Goal: Information Seeking & Learning: Learn about a topic

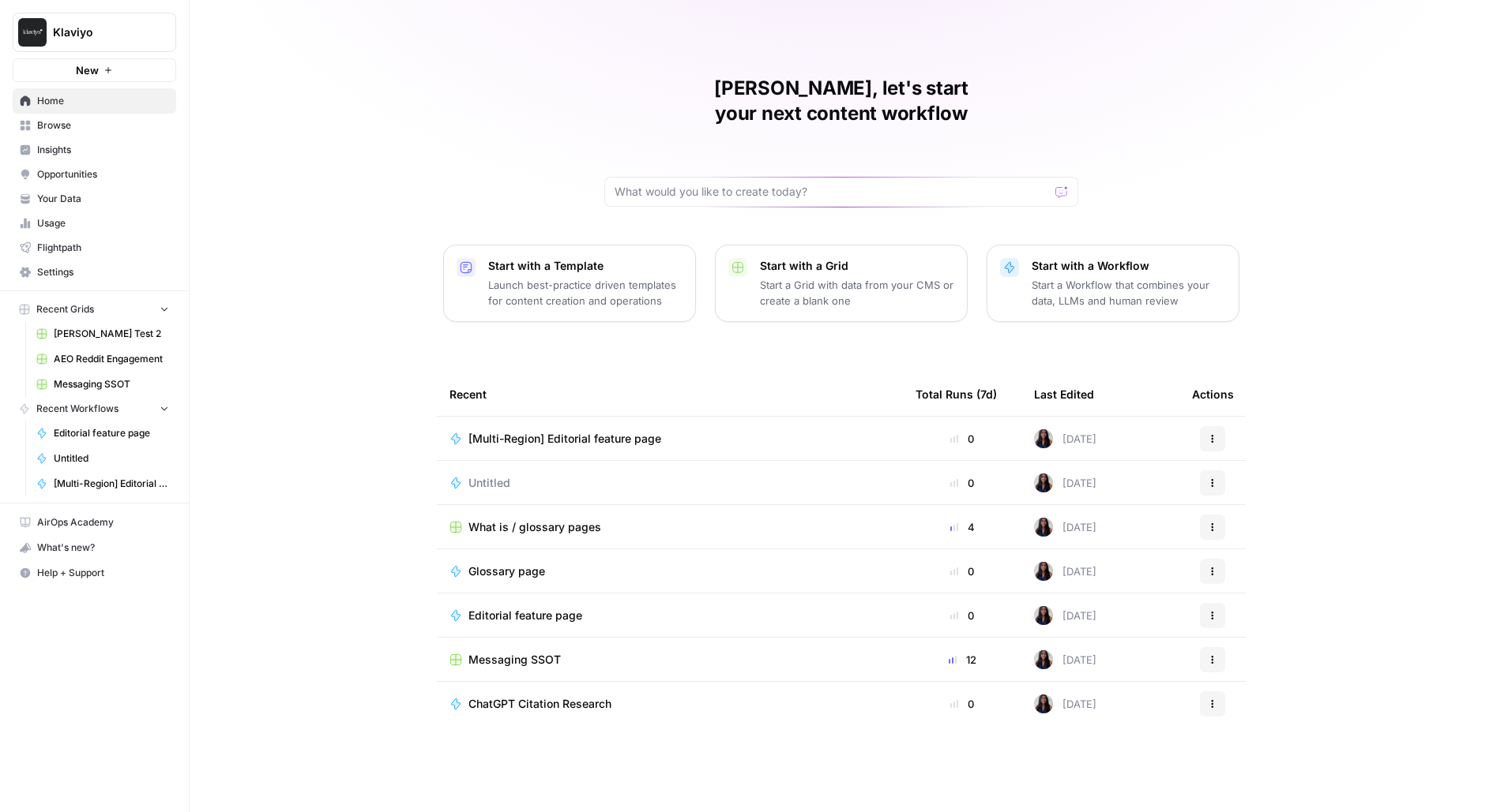
click at [69, 38] on span "Klaviyo" at bounding box center [101, 32] width 96 height 16
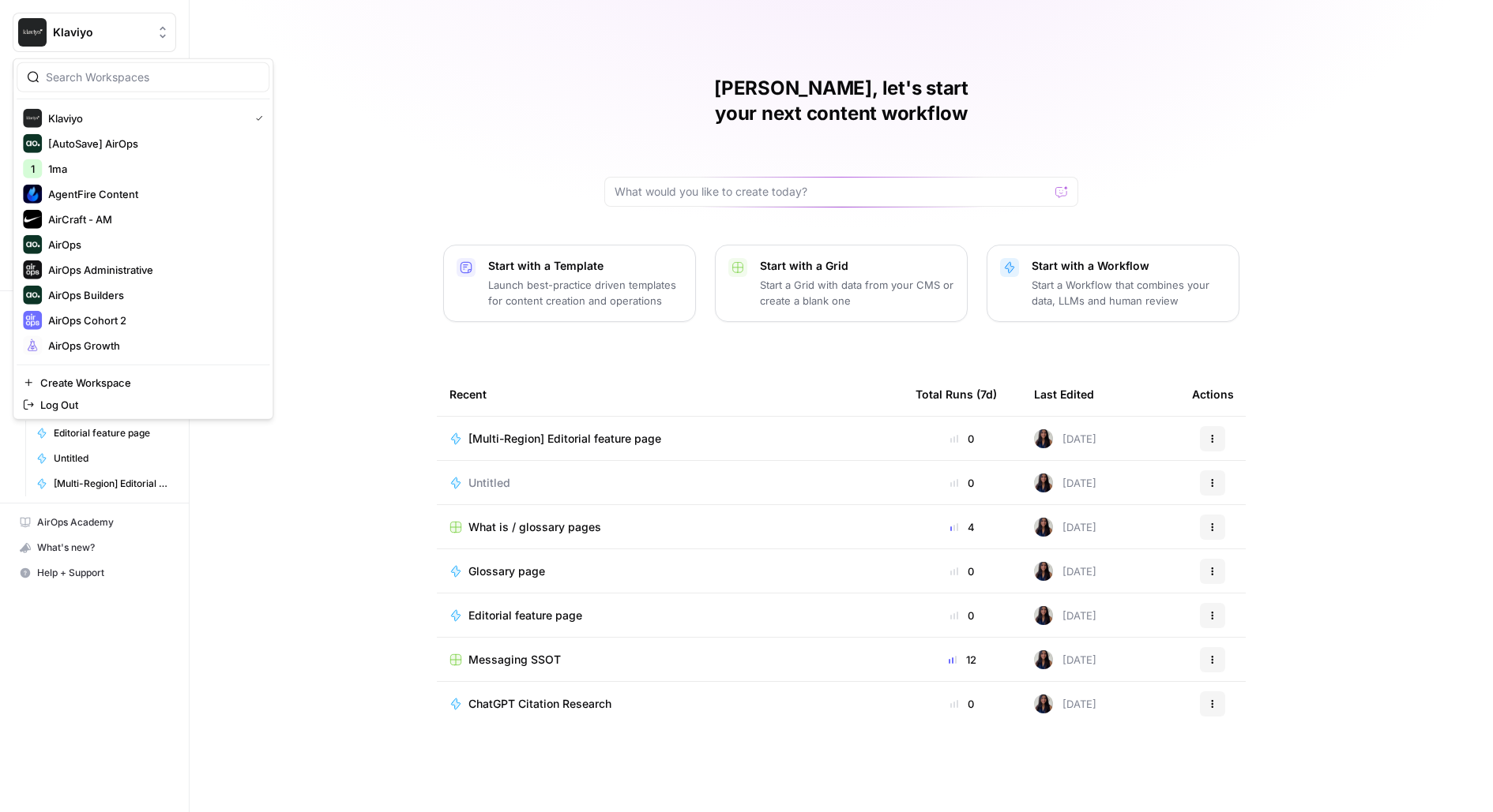
click at [124, 86] on div at bounding box center [143, 77] width 253 height 30
click at [130, 60] on div "Klaviyo [AutoSave] AirOps 1 1ma AgentFire Content AirCraft - AM AirOps AirOps A…" at bounding box center [142, 239] width 261 height 362
click at [201, 78] on input "search" at bounding box center [152, 78] width 213 height 16
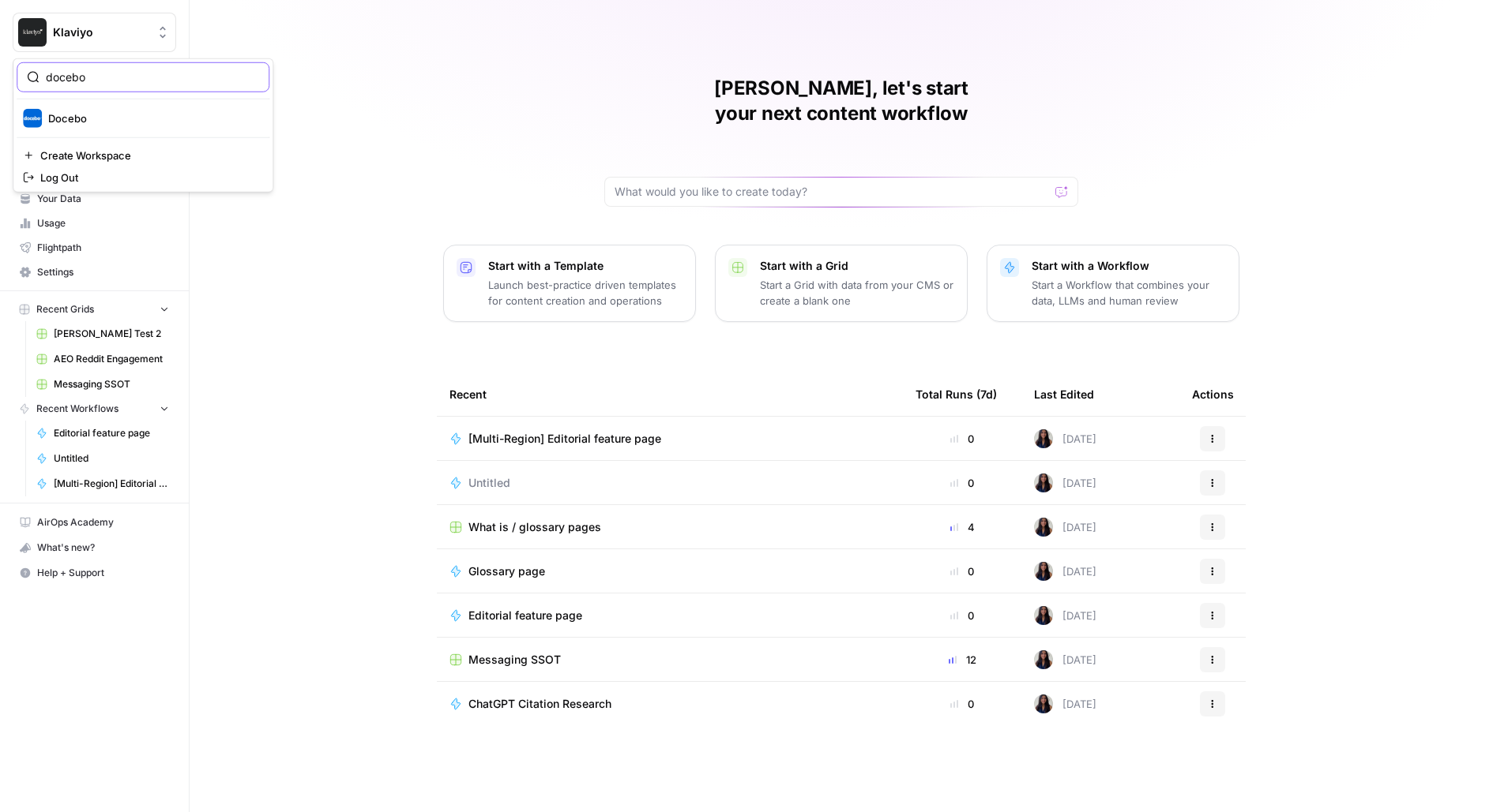
type input "docebo"
click at [223, 114] on span "Docebo" at bounding box center [152, 119] width 209 height 16
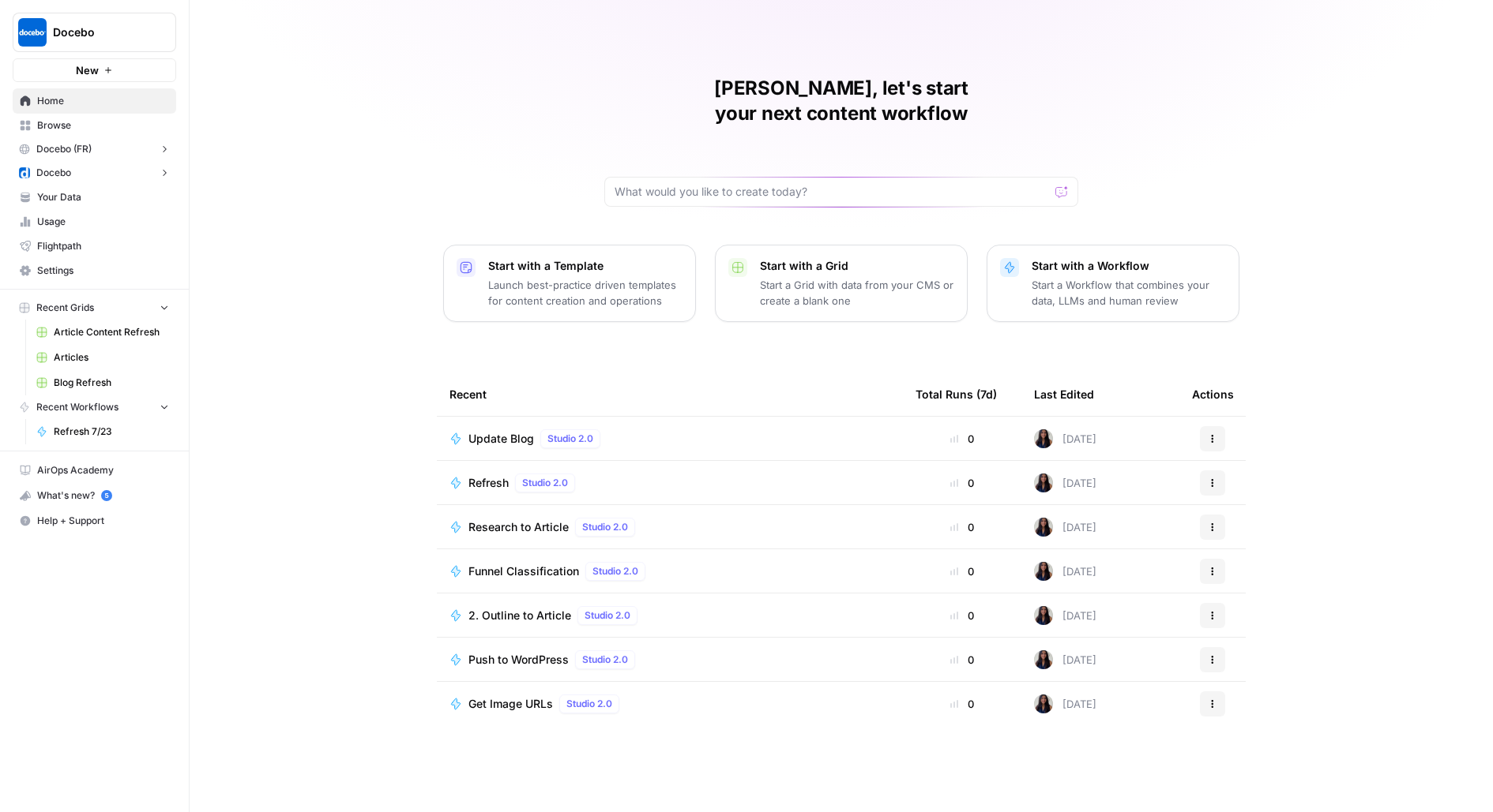
click at [118, 32] on span "Docebo" at bounding box center [101, 32] width 96 height 16
type input "build"
click button "AirOps Builders" at bounding box center [143, 118] width 253 height 25
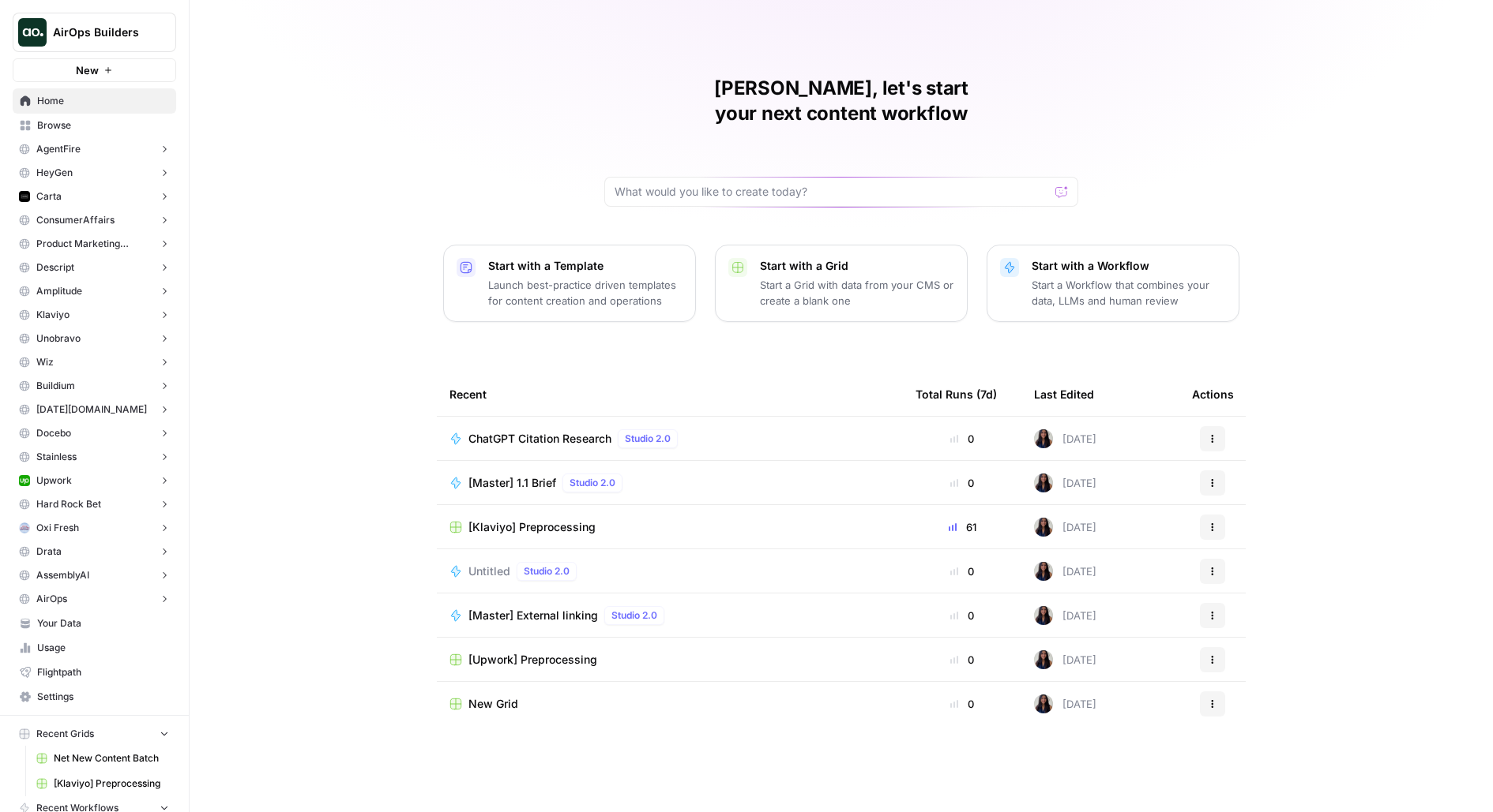
click at [70, 125] on span "Browse" at bounding box center [103, 126] width 132 height 14
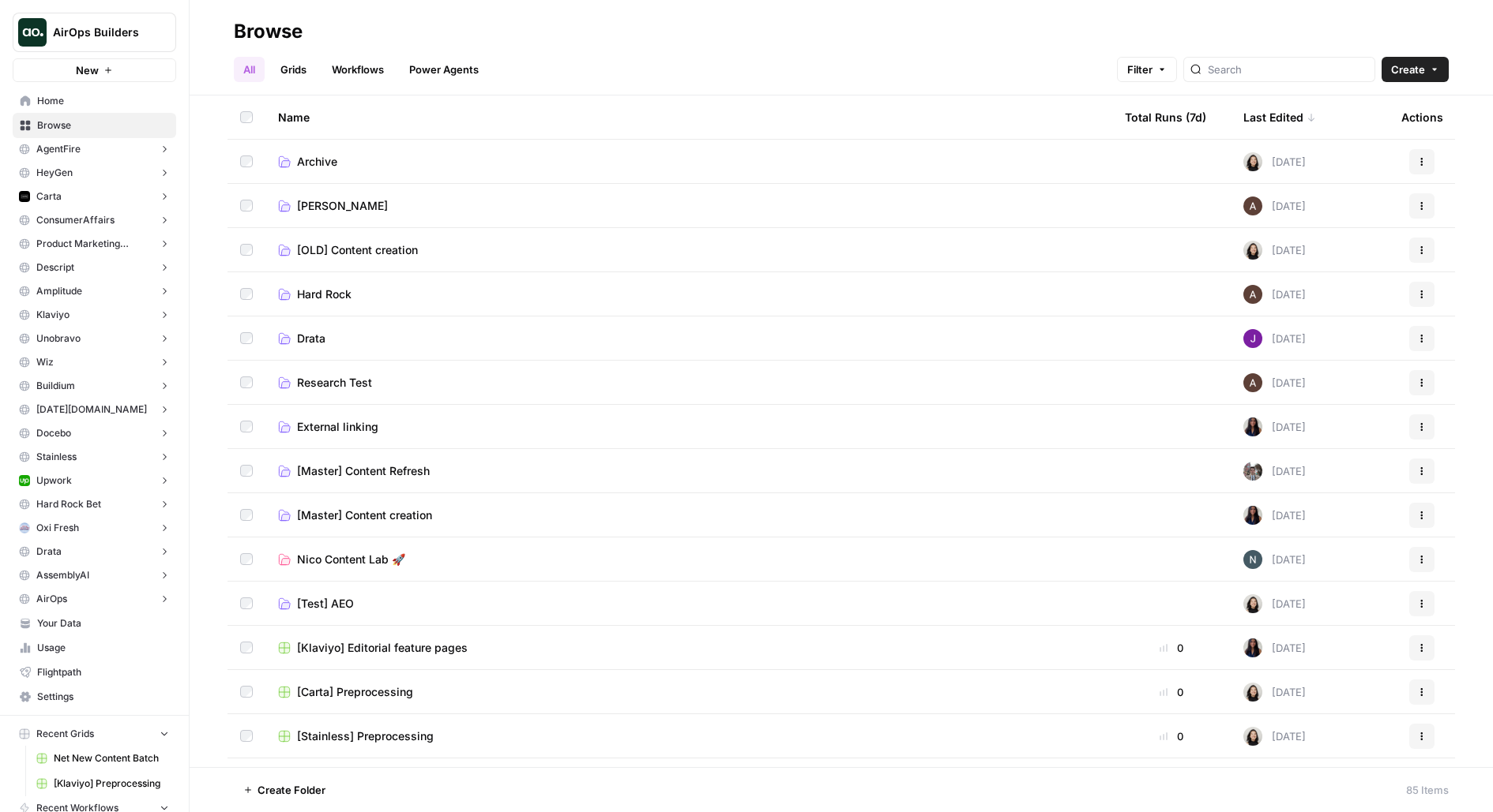
click at [332, 517] on span "[Master] Content creation" at bounding box center [364, 515] width 135 height 16
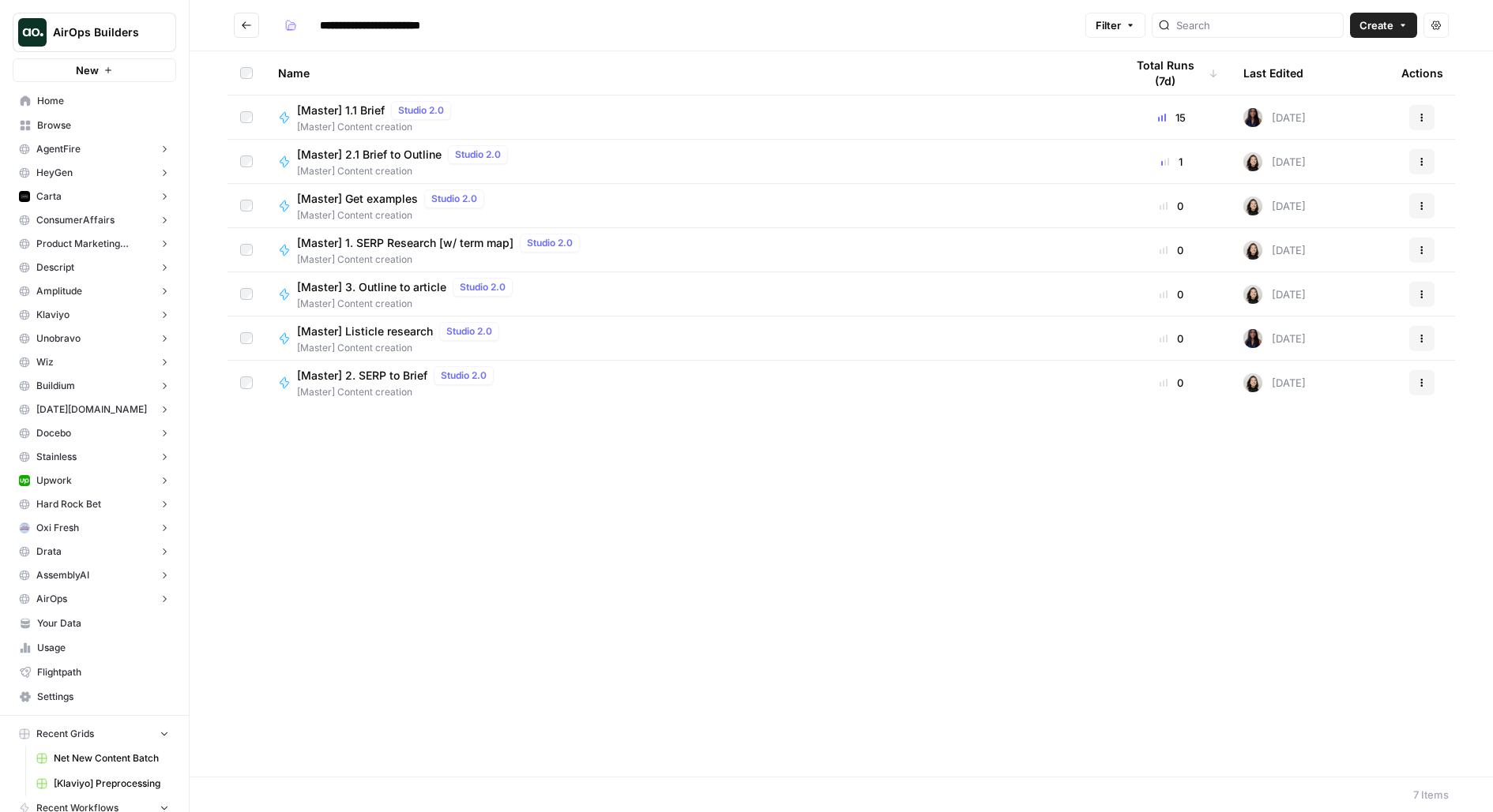
click at [253, 31] on button "Go back" at bounding box center [246, 24] width 25 height 25
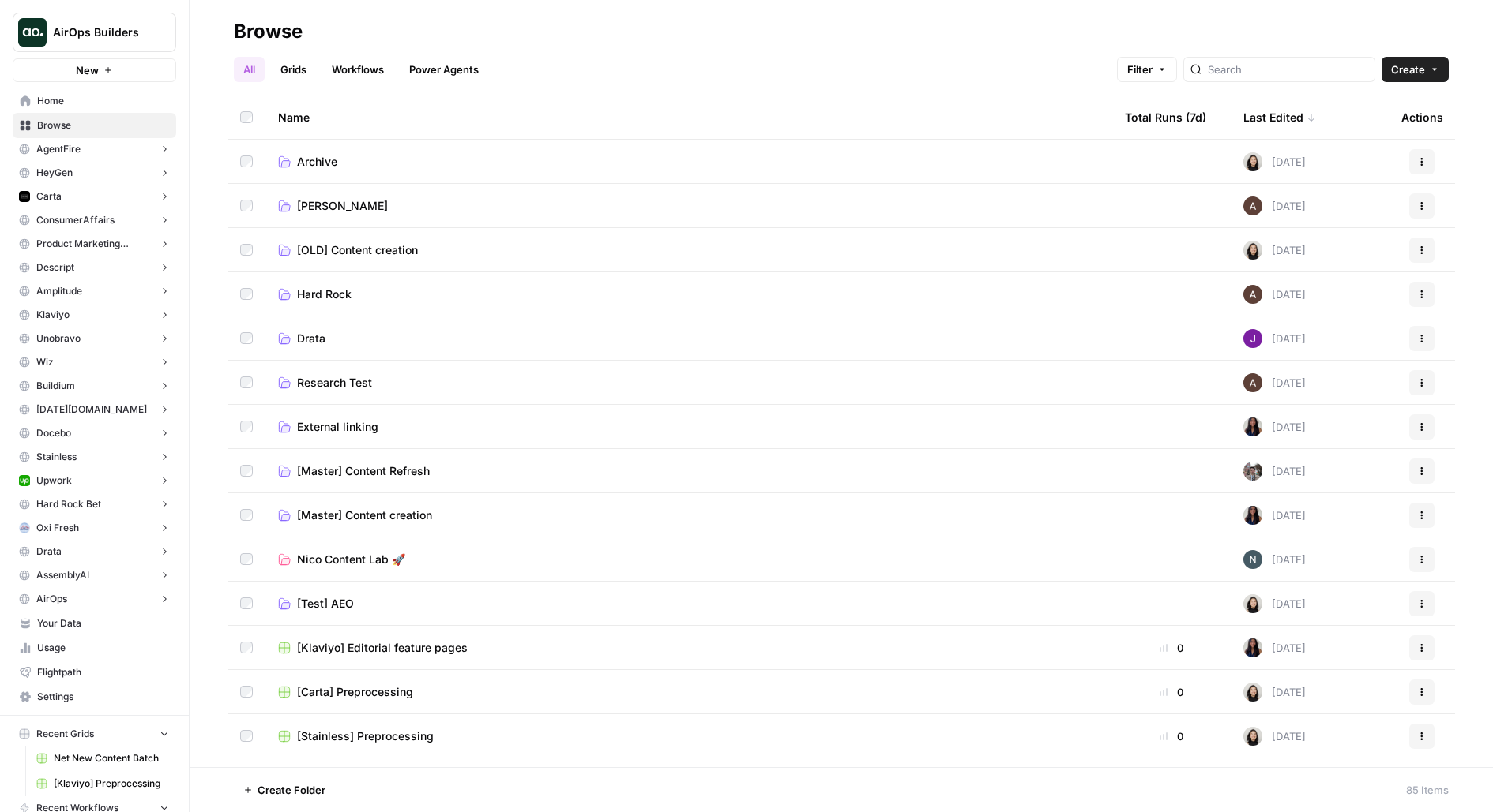
click at [373, 516] on span "[Master] Content creation" at bounding box center [364, 515] width 135 height 16
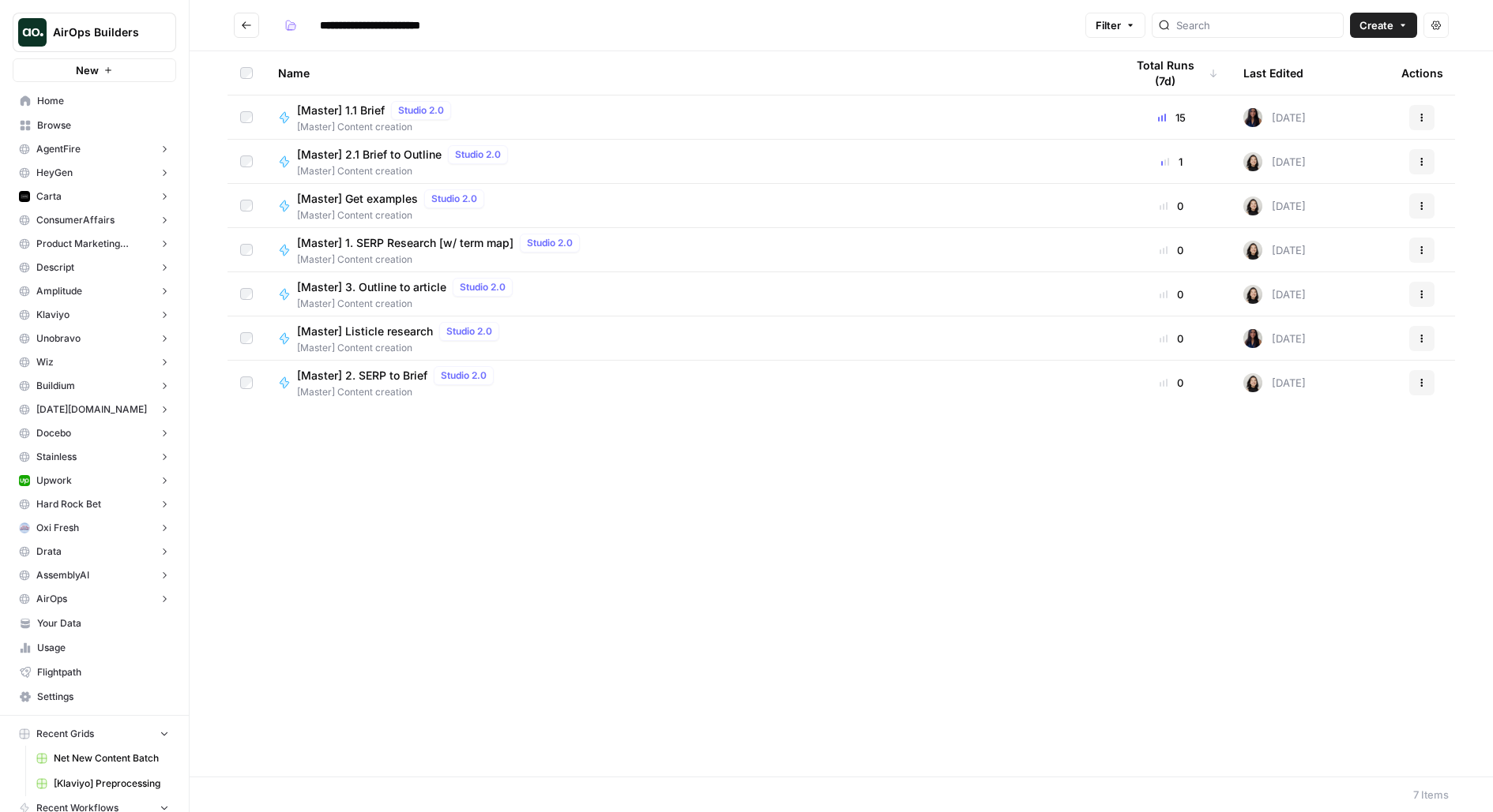
click at [247, 26] on icon "Go back" at bounding box center [246, 25] width 11 height 11
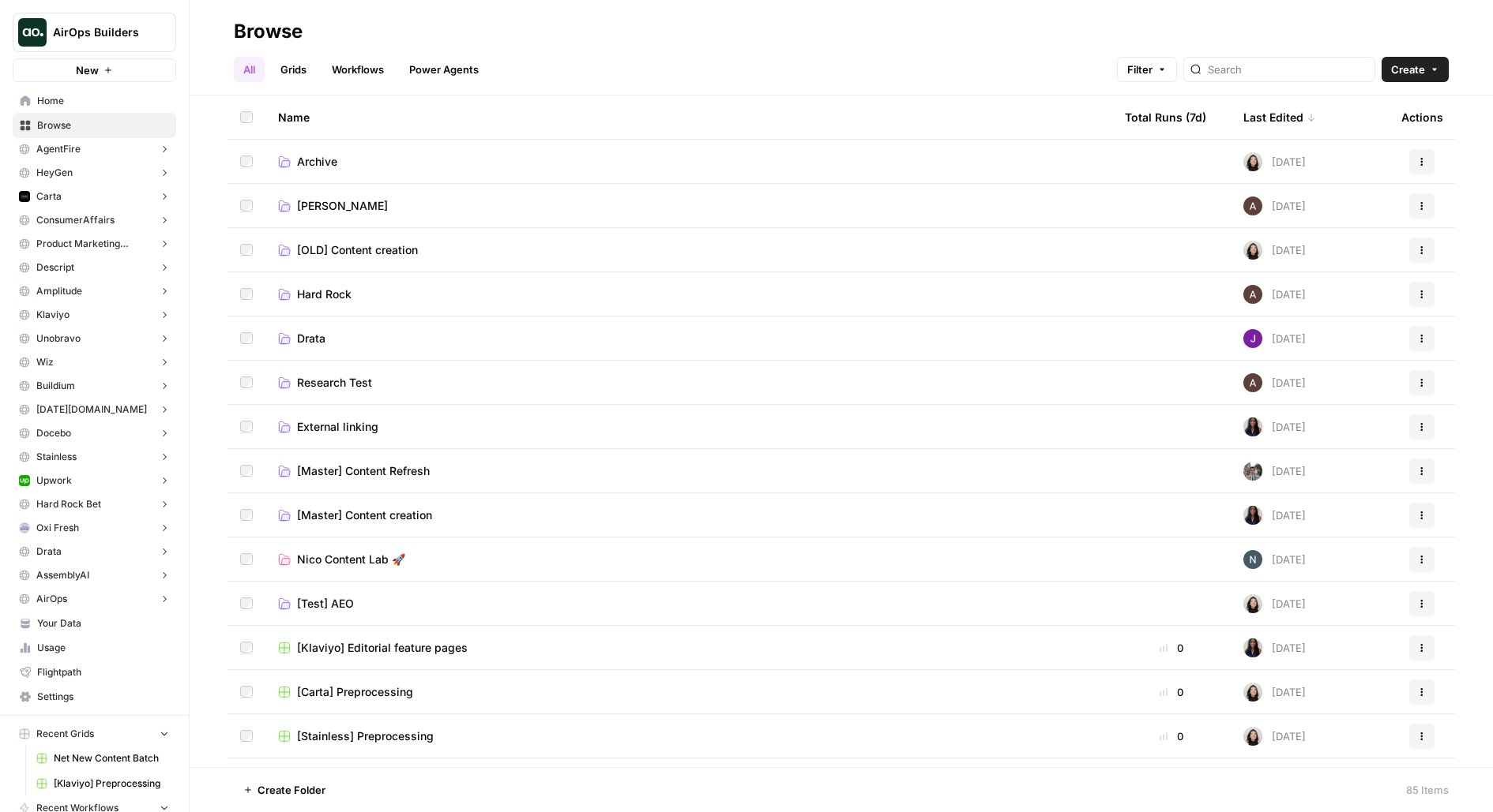
click at [398, 461] on td "[Master] Content Refresh" at bounding box center [688, 471] width 846 height 44
click at [407, 467] on span "[Master] Content Refresh" at bounding box center [363, 471] width 133 height 16
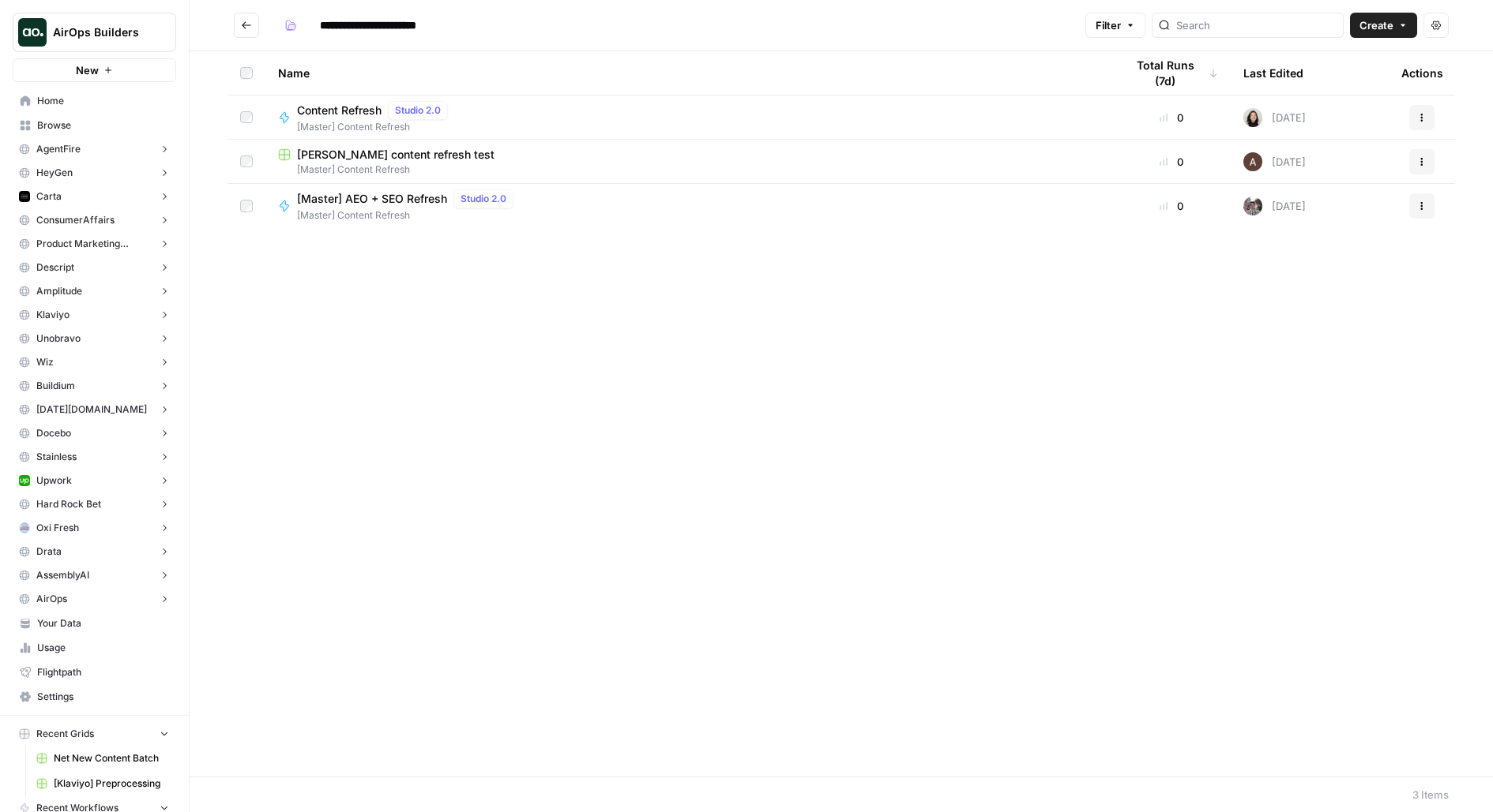
click at [340, 195] on span "[Master] AEO + SEO Refresh" at bounding box center [372, 199] width 150 height 16
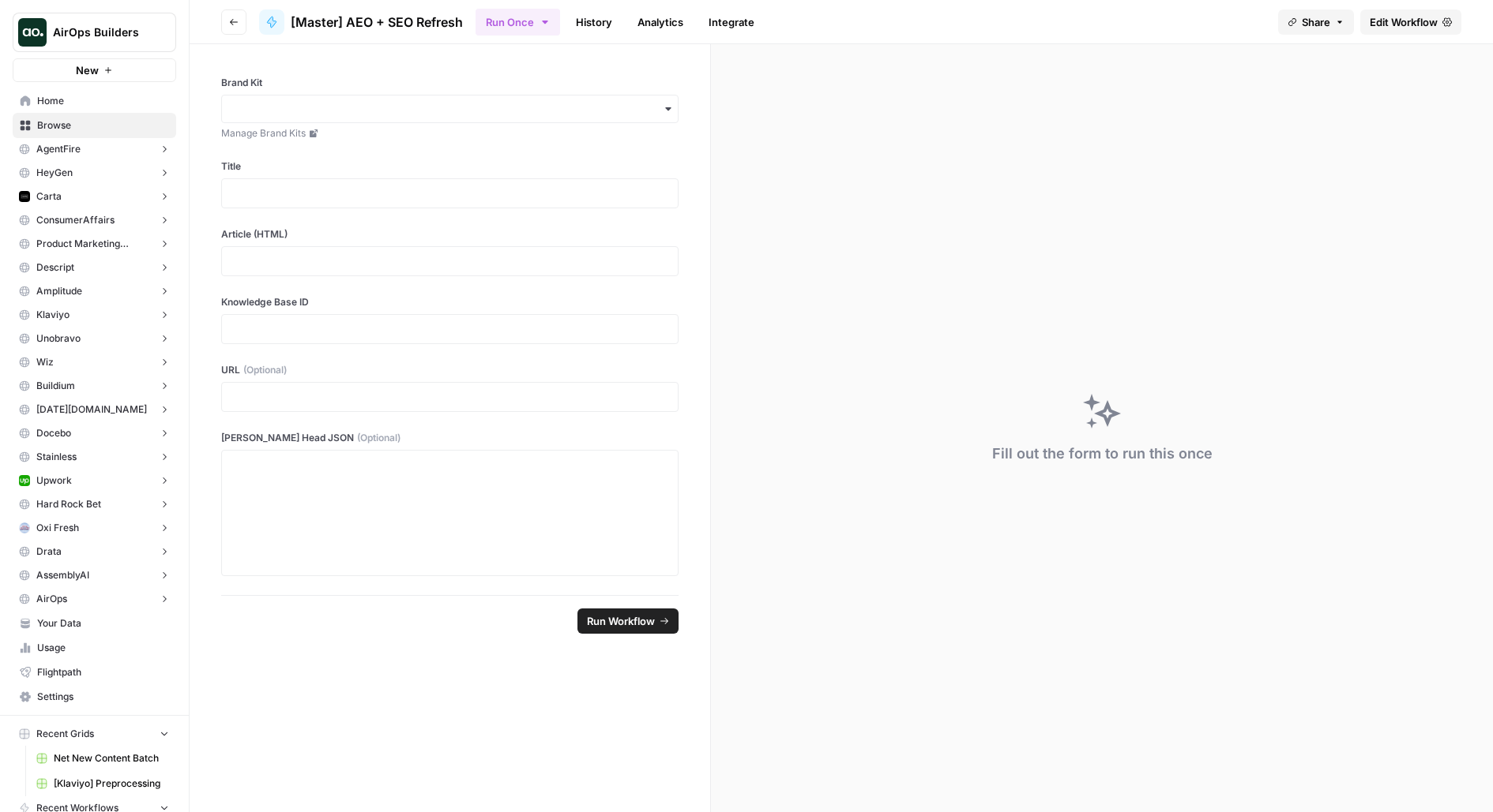
click at [1415, 17] on span "Edit Workflow" at bounding box center [1403, 22] width 68 height 16
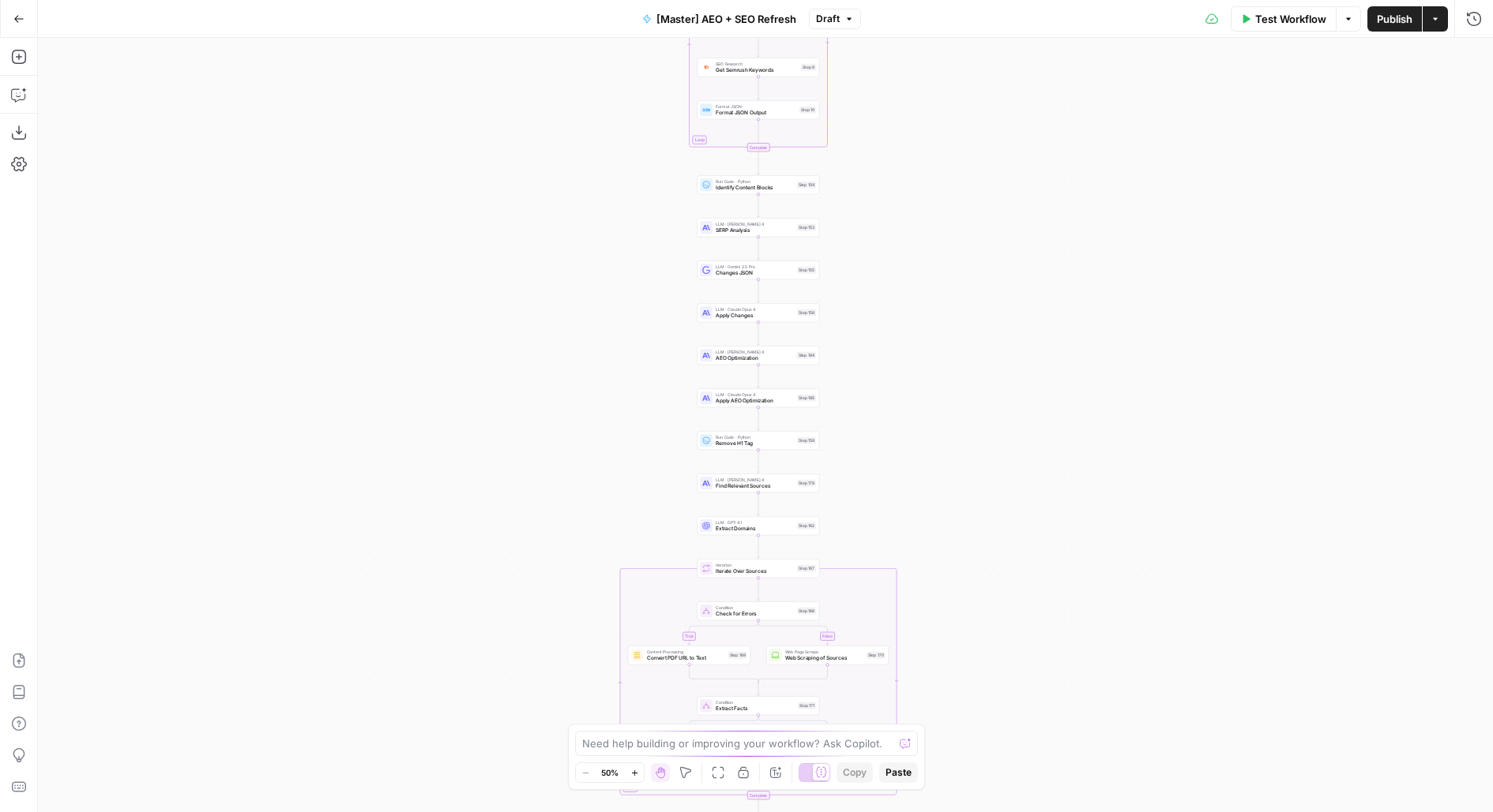
drag, startPoint x: 948, startPoint y: 324, endPoint x: 861, endPoint y: 31, distance: 305.6
click at [861, 31] on div "Go Back [Master] AEO + SEO Refresh Draft Test Workflow Options Publish Actions …" at bounding box center [746, 406] width 1493 height 812
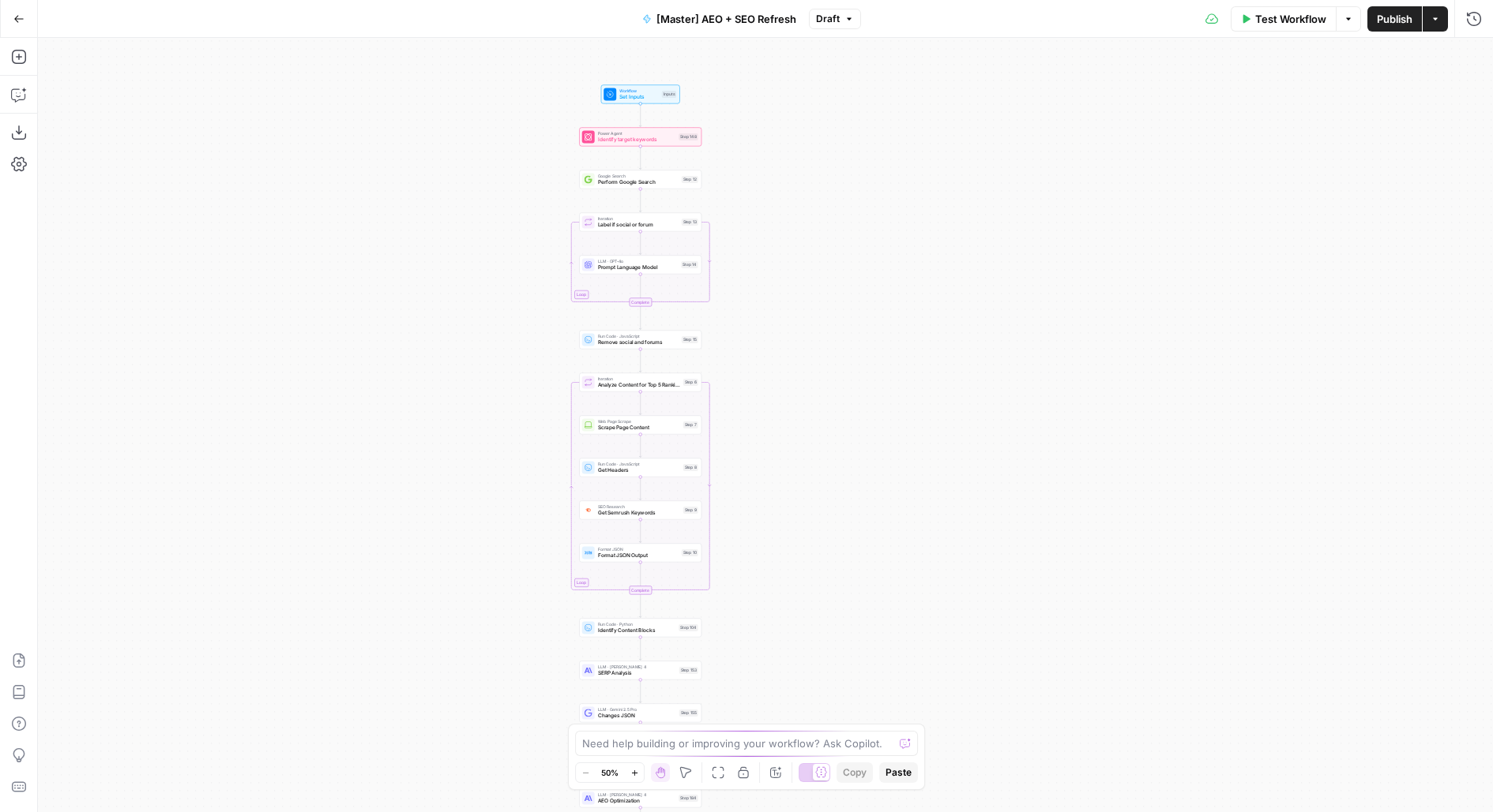
click at [16, 20] on icon "button" at bounding box center [18, 18] width 10 height 7
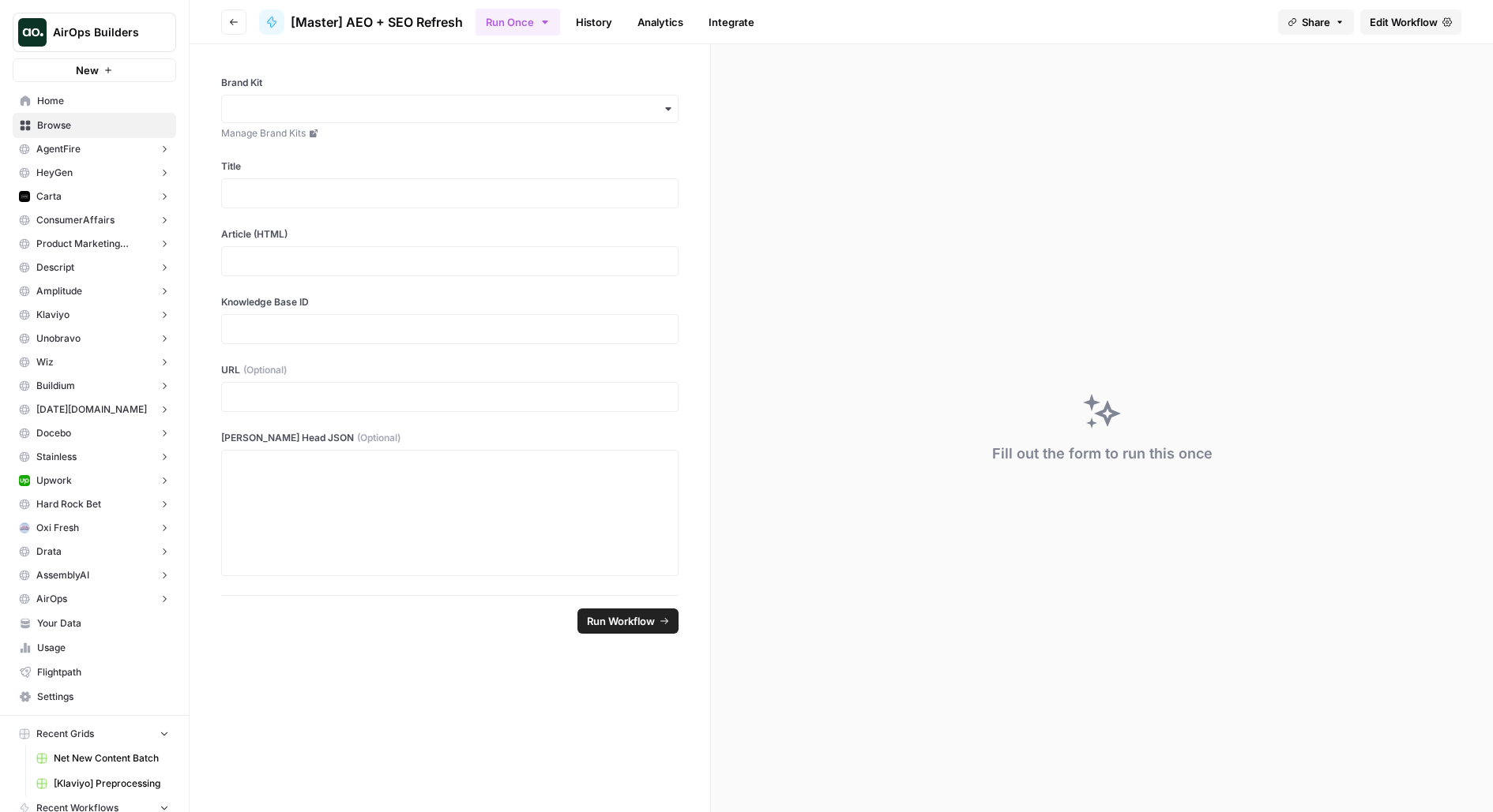
click at [229, 21] on icon "button" at bounding box center [233, 22] width 10 height 10
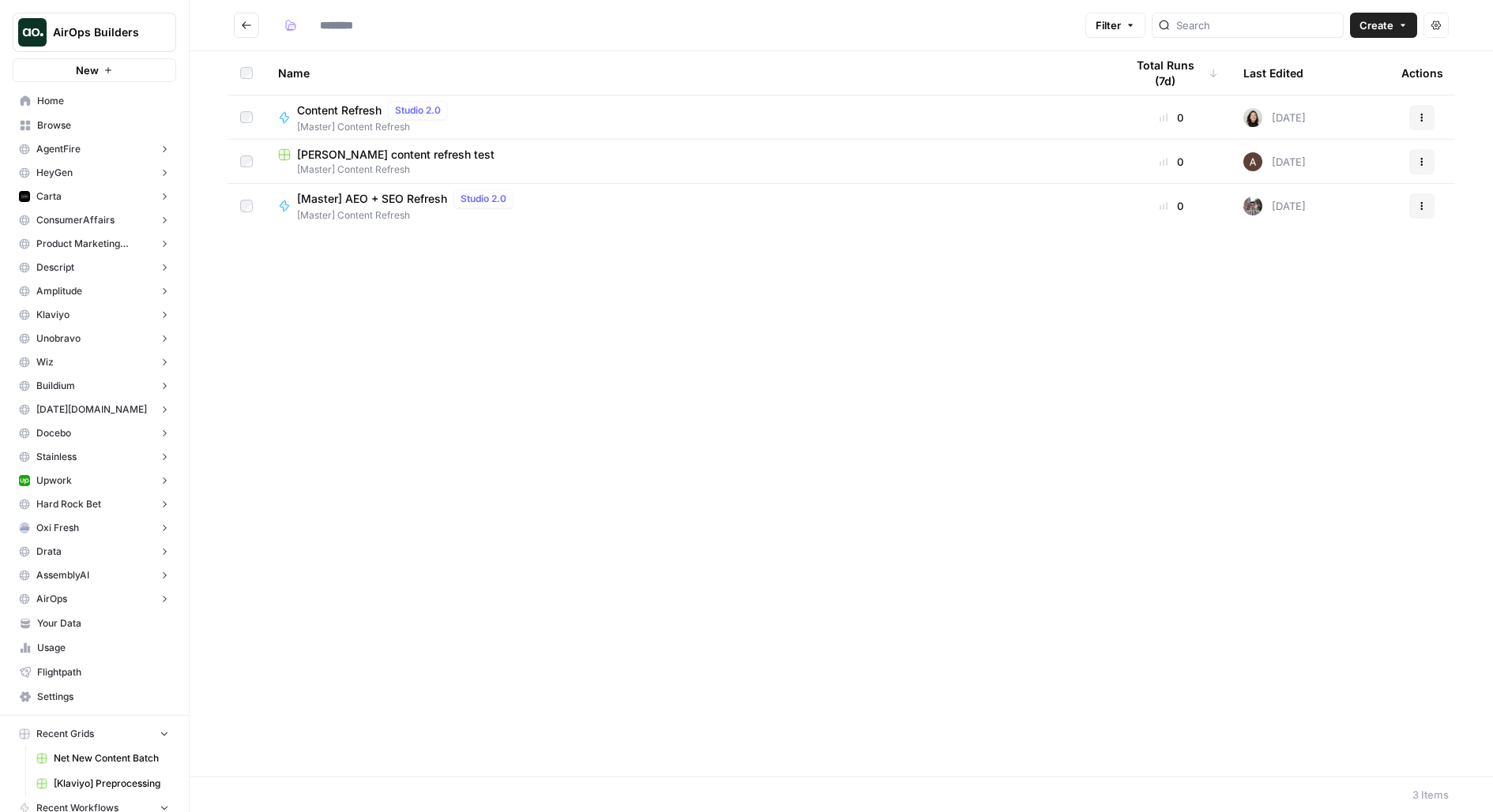
type input "**********"
click at [250, 30] on button "Go back" at bounding box center [246, 24] width 25 height 25
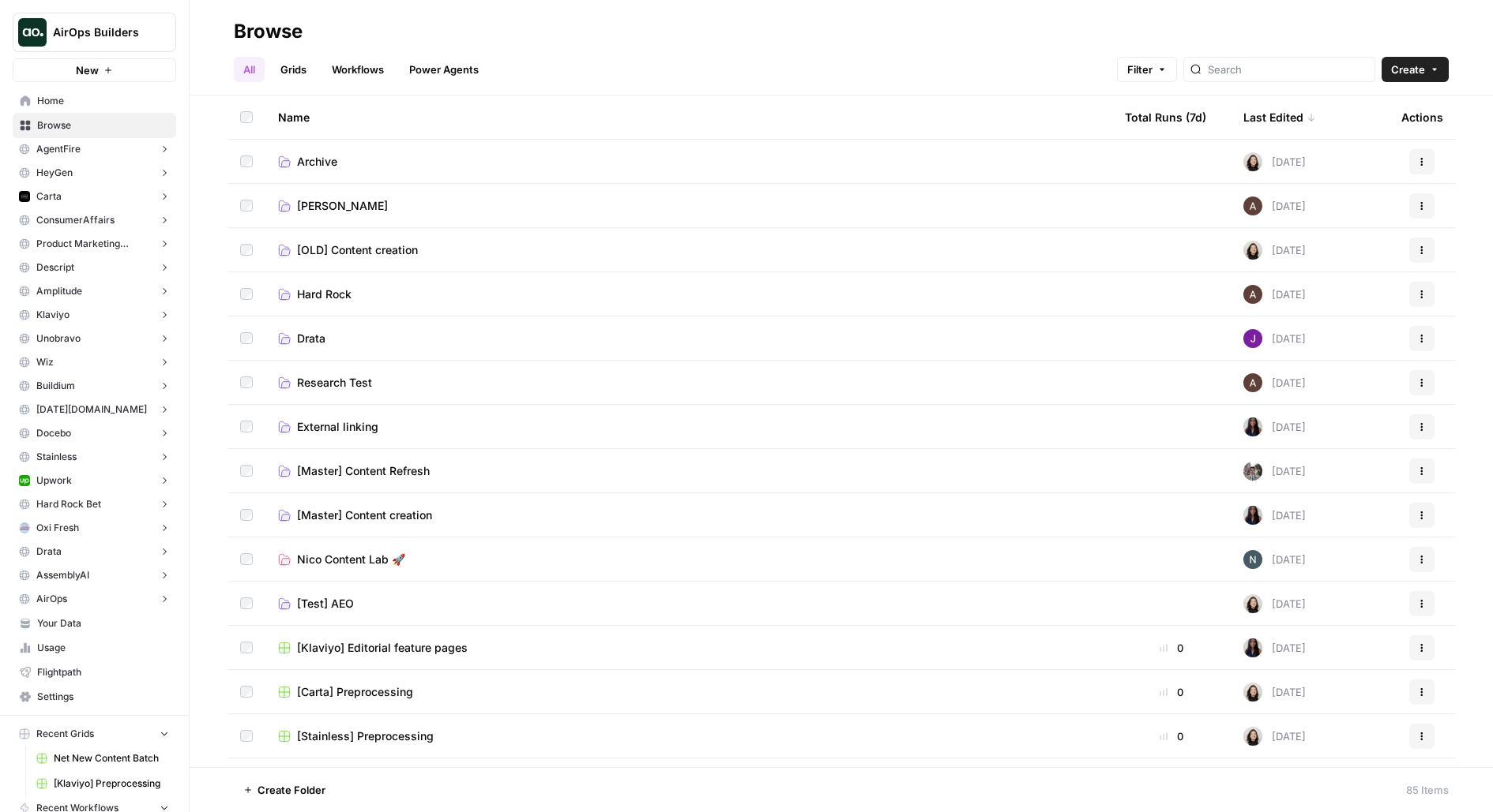
click at [127, 35] on span "AirOps Builders" at bounding box center [101, 32] width 96 height 16
type input "docebo"
click button "Docebo" at bounding box center [143, 118] width 253 height 25
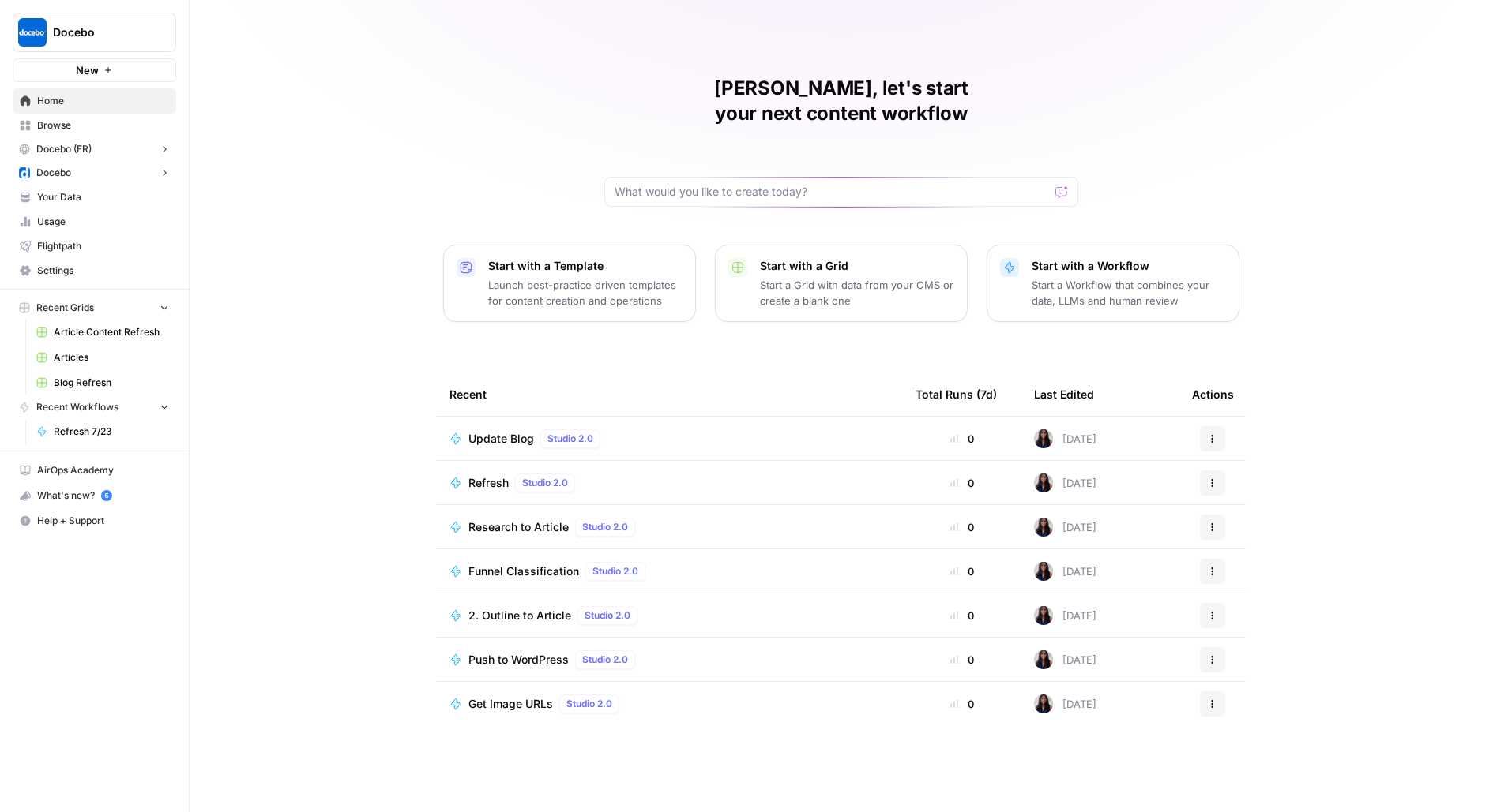
click at [120, 31] on span "Docebo" at bounding box center [101, 32] width 96 height 16
type input "buil"
click button "AirOps Builders" at bounding box center [143, 118] width 253 height 25
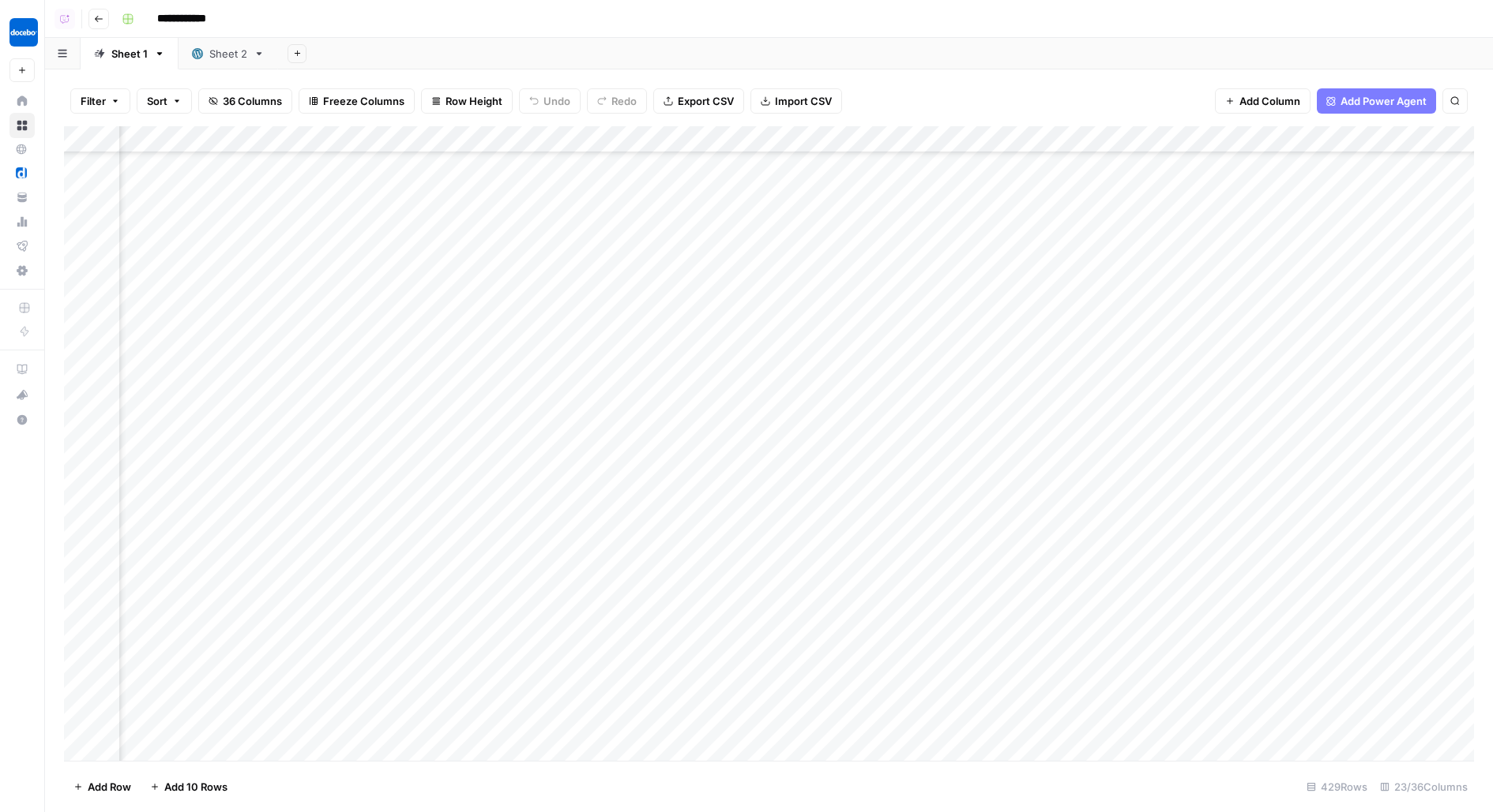
scroll to position [14149, 1900]
click at [495, 181] on div "Add Column" at bounding box center [769, 444] width 1410 height 635
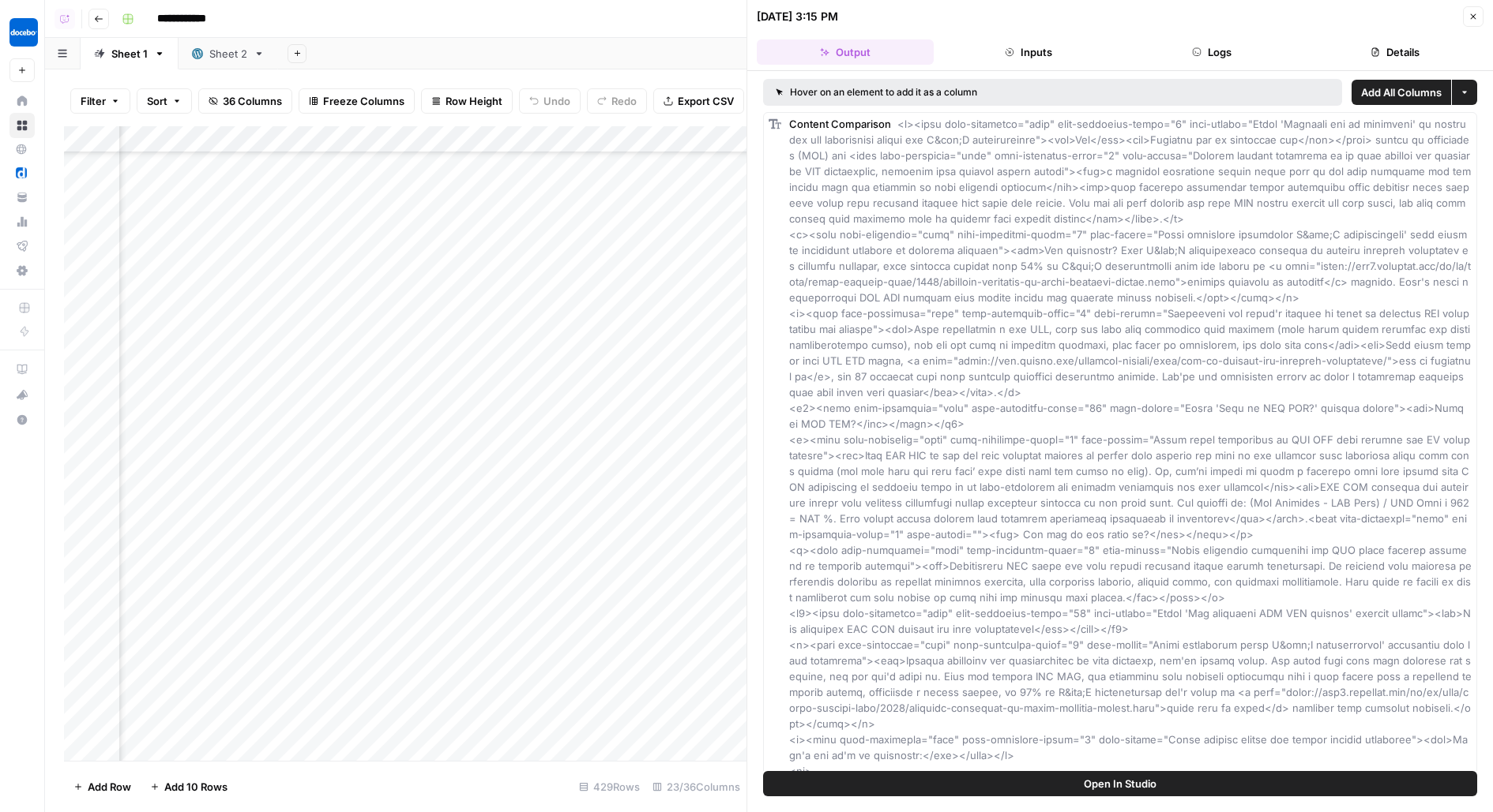
click at [1193, 38] on header "08/25/25 at 3:15 PM Close Output Inputs Logs Details" at bounding box center [1120, 35] width 745 height 71
click at [1209, 49] on button "Logs" at bounding box center [1211, 51] width 177 height 25
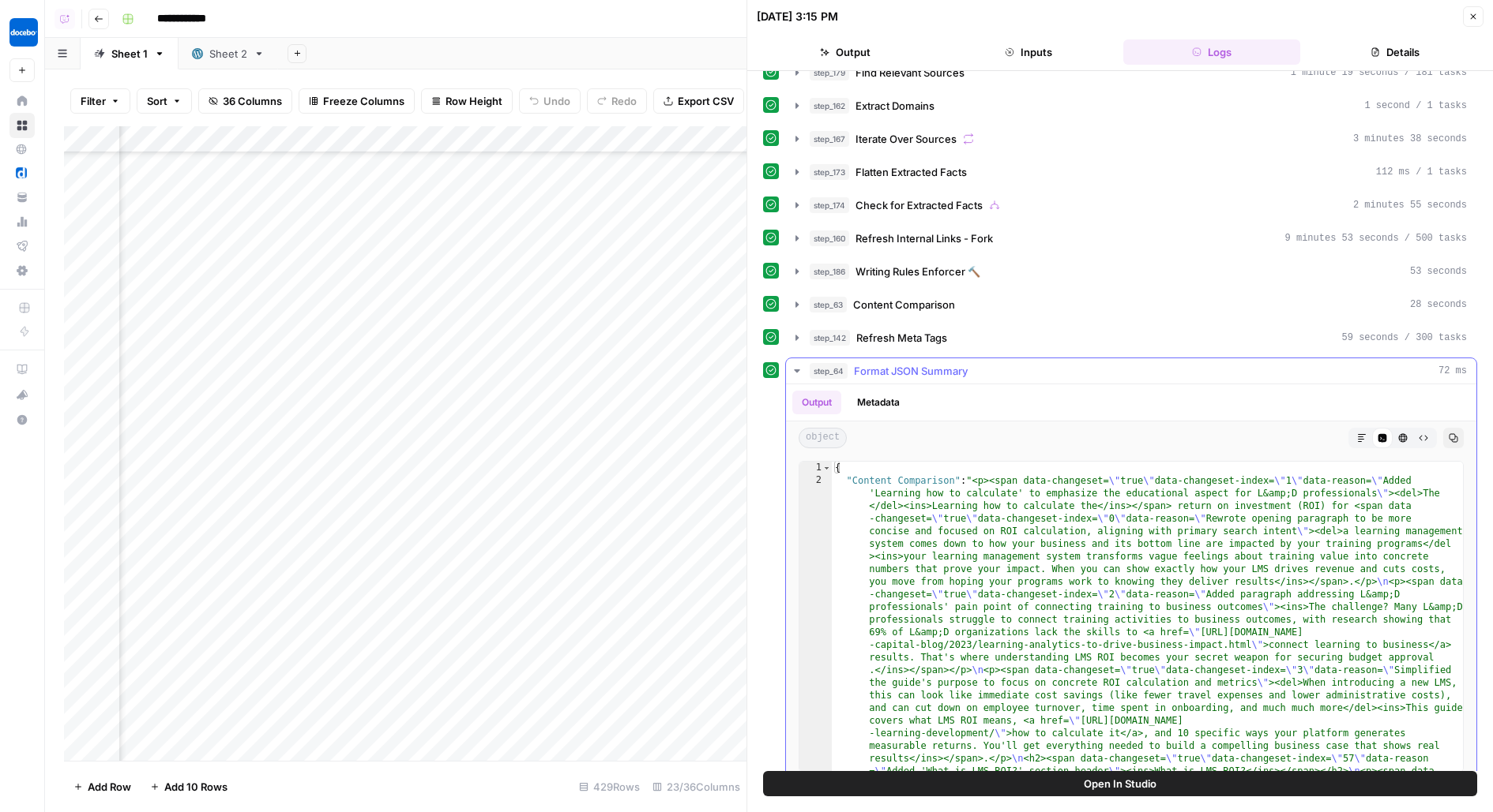
scroll to position [334, 0]
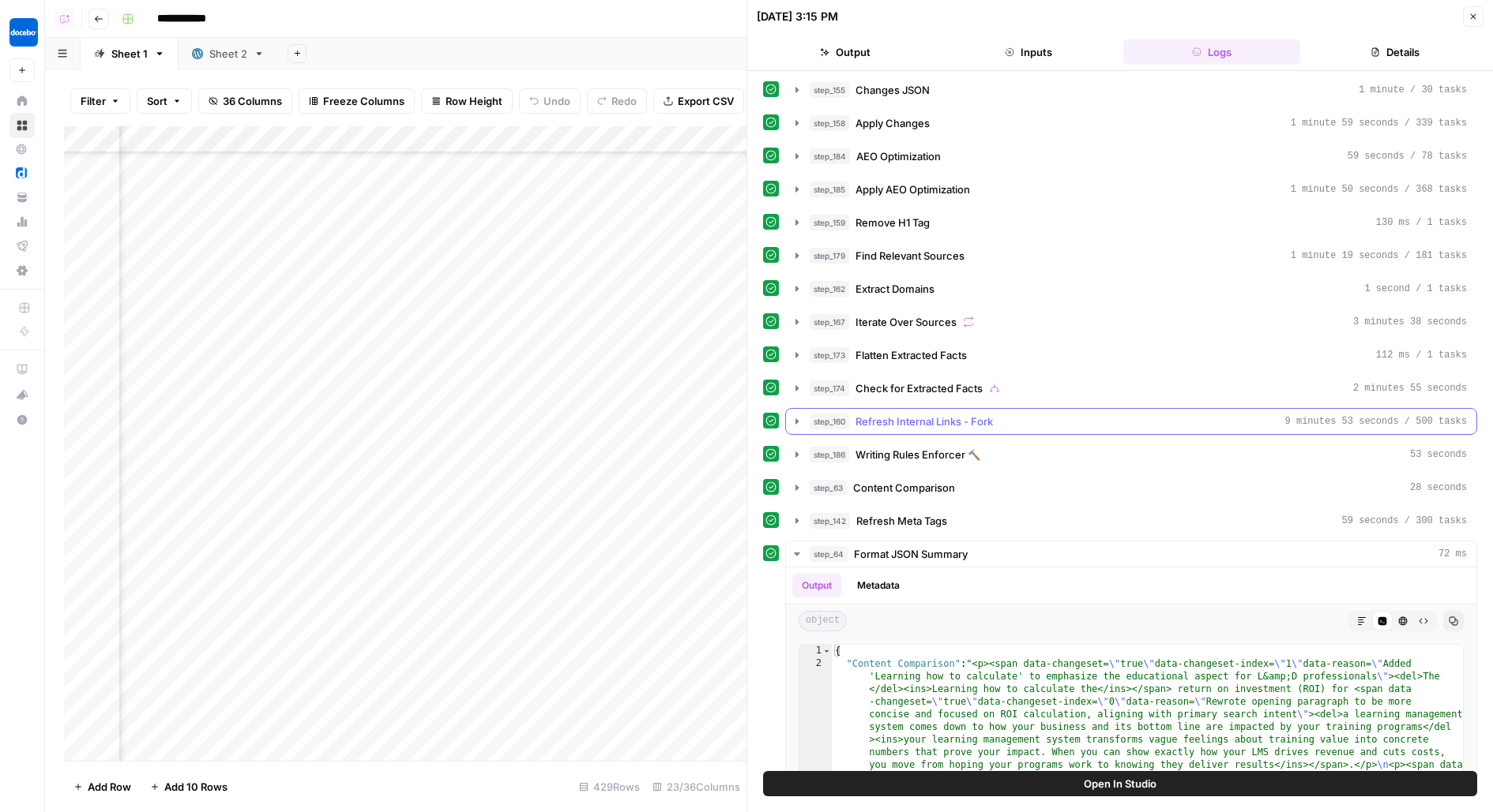
click at [968, 413] on span "Refresh Internal Links - Fork" at bounding box center [923, 421] width 137 height 16
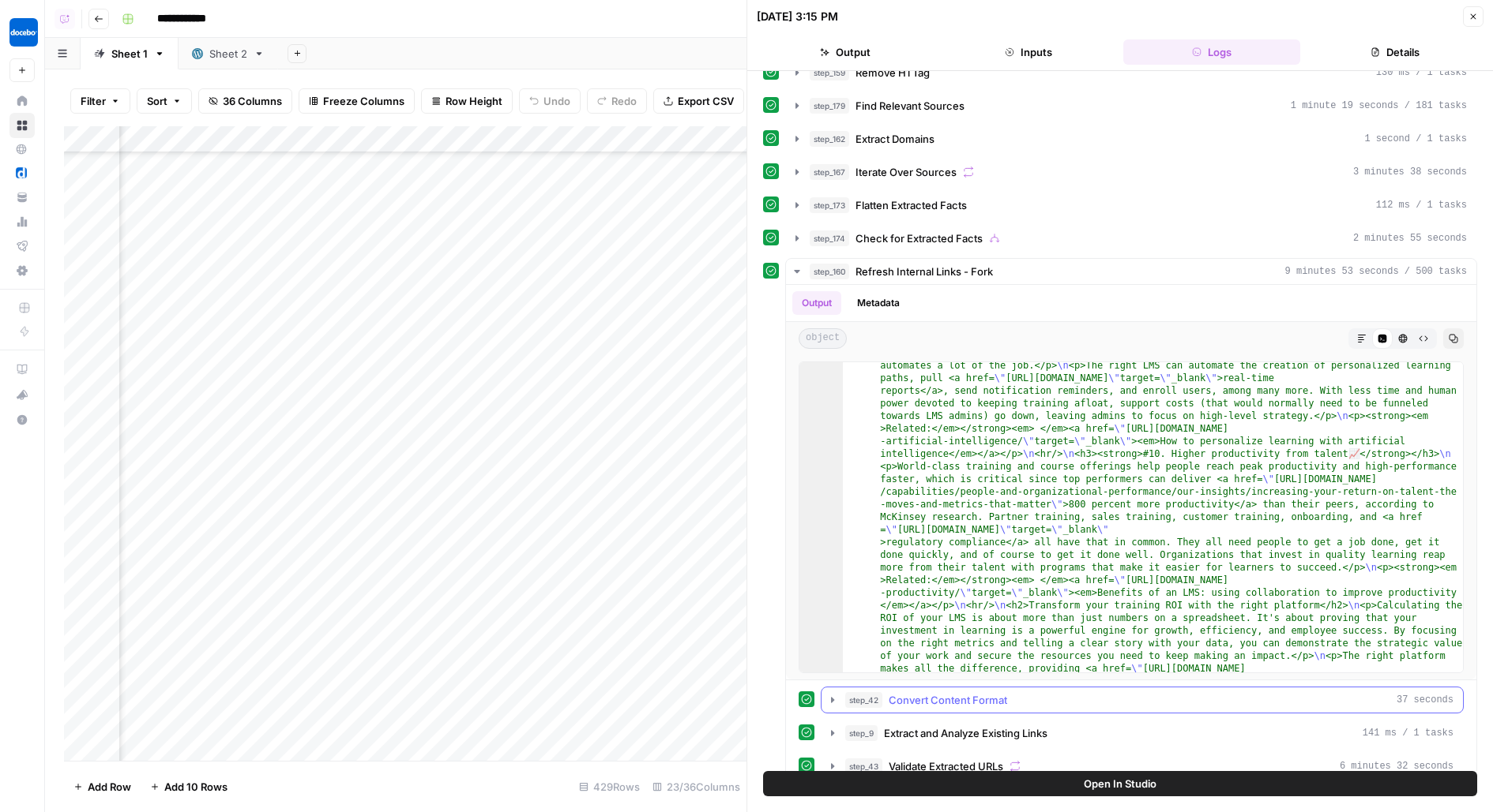
scroll to position [725, 0]
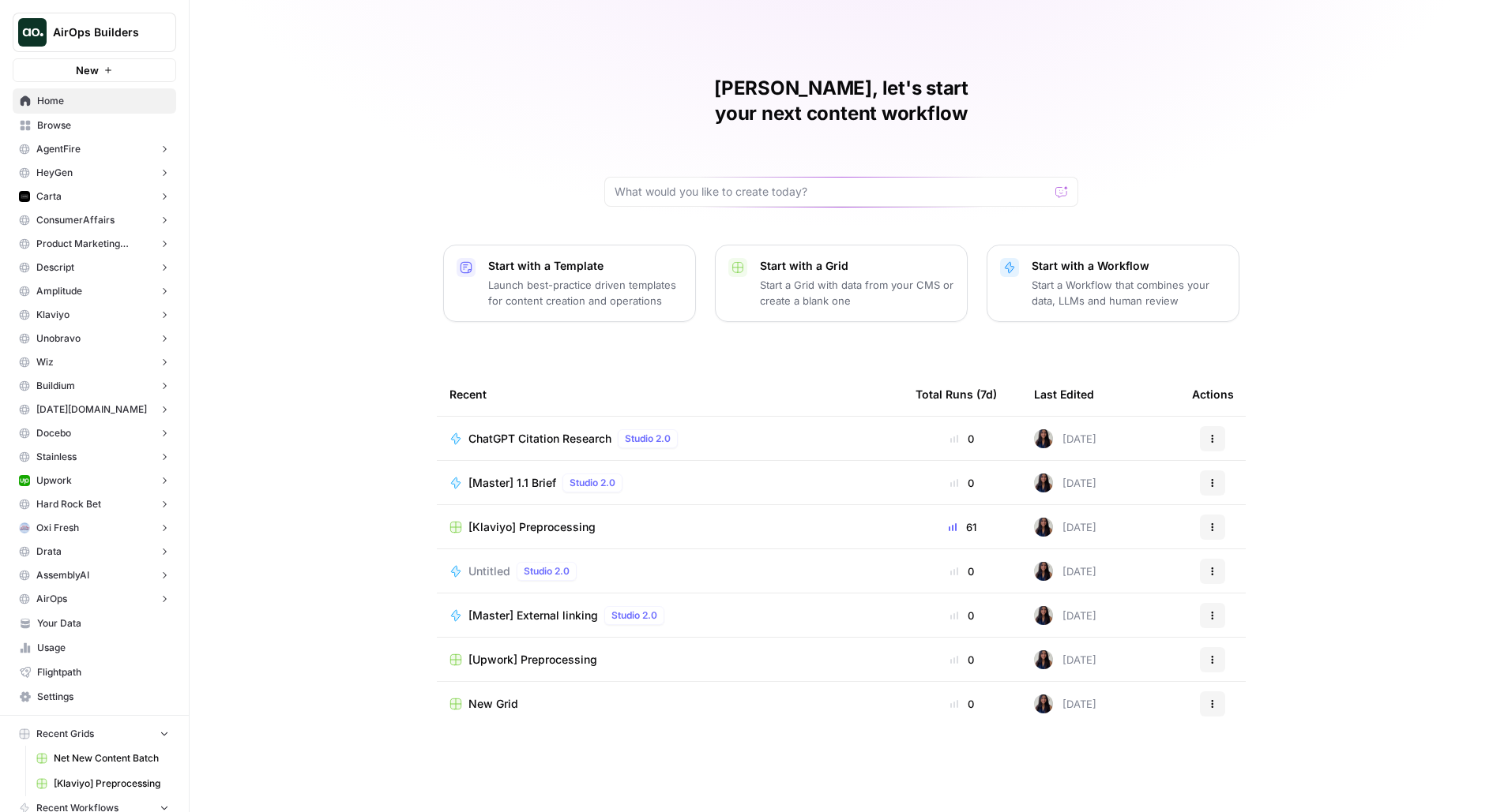
click at [92, 126] on span "Browse" at bounding box center [103, 126] width 132 height 14
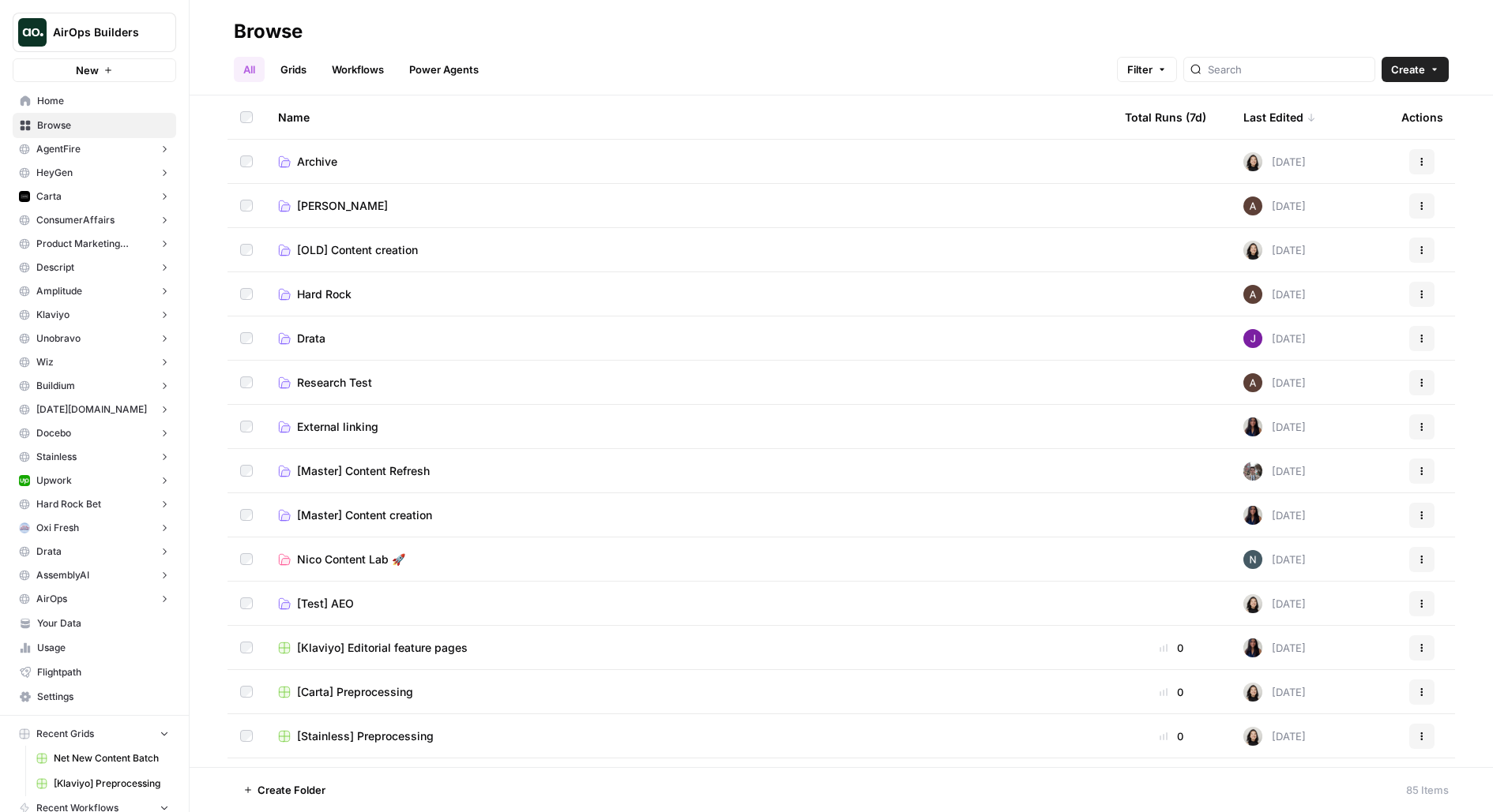
click at [332, 563] on span "Nico Content Lab 🚀" at bounding box center [351, 560] width 108 height 16
